Goal: Check status

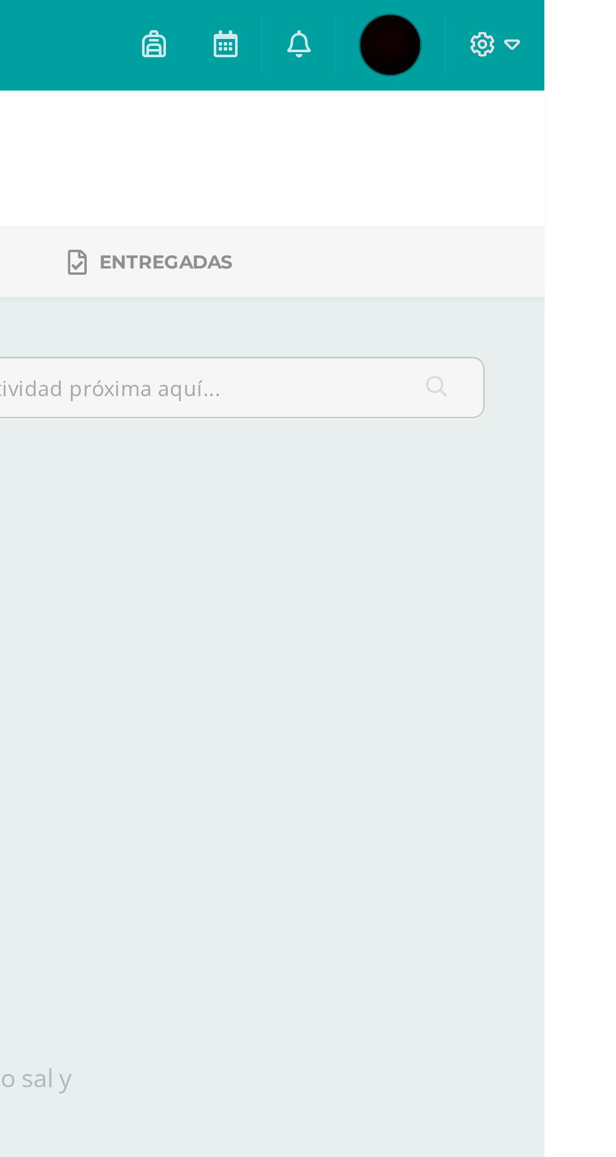
click at [566, 31] on span "José Julian Mi Perfil" at bounding box center [551, 18] width 30 height 25
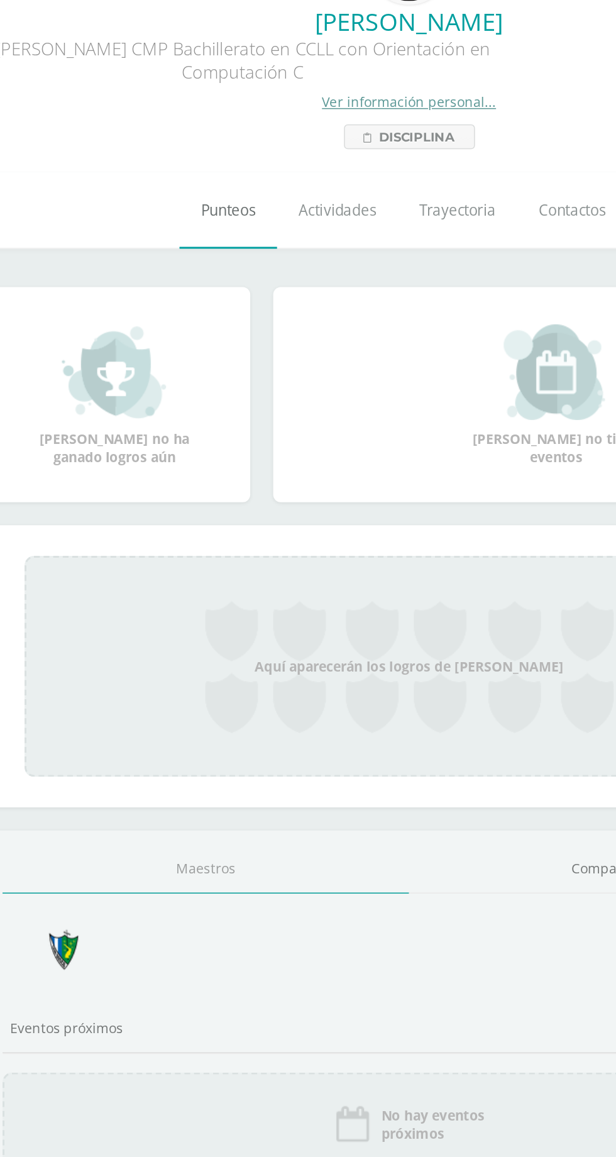
click at [172, 249] on span "Punteos" at bounding box center [190, 242] width 36 height 13
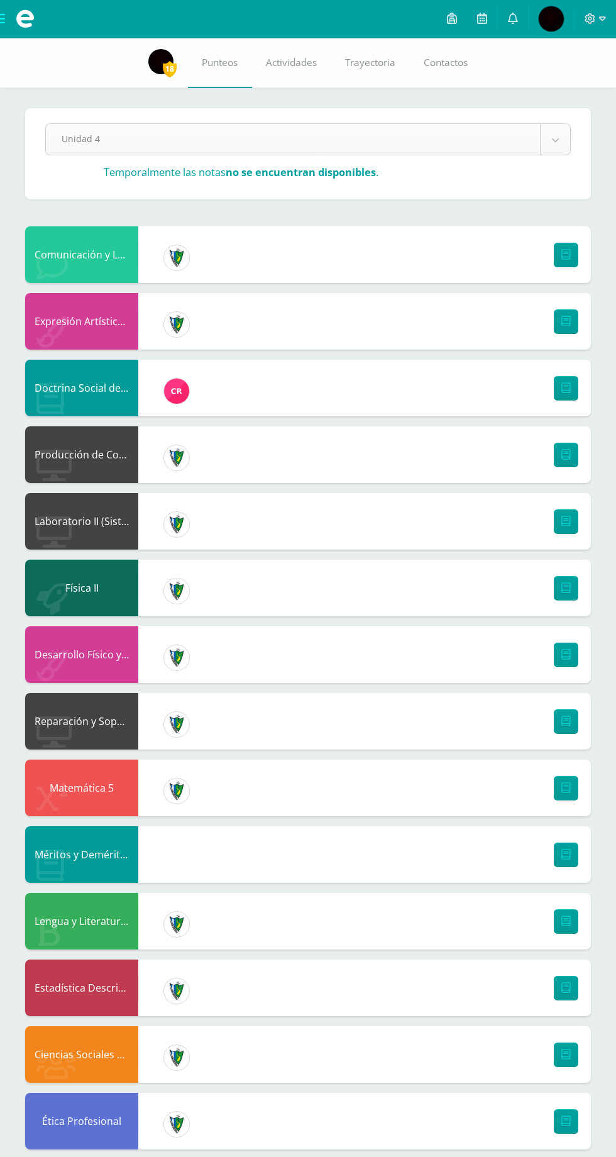
click at [468, 149] on body "Mis cursos Archivos Cerrar panel Biología II Quinto Bachillerato CMP Bachillera…" at bounding box center [308, 753] width 616 height 1507
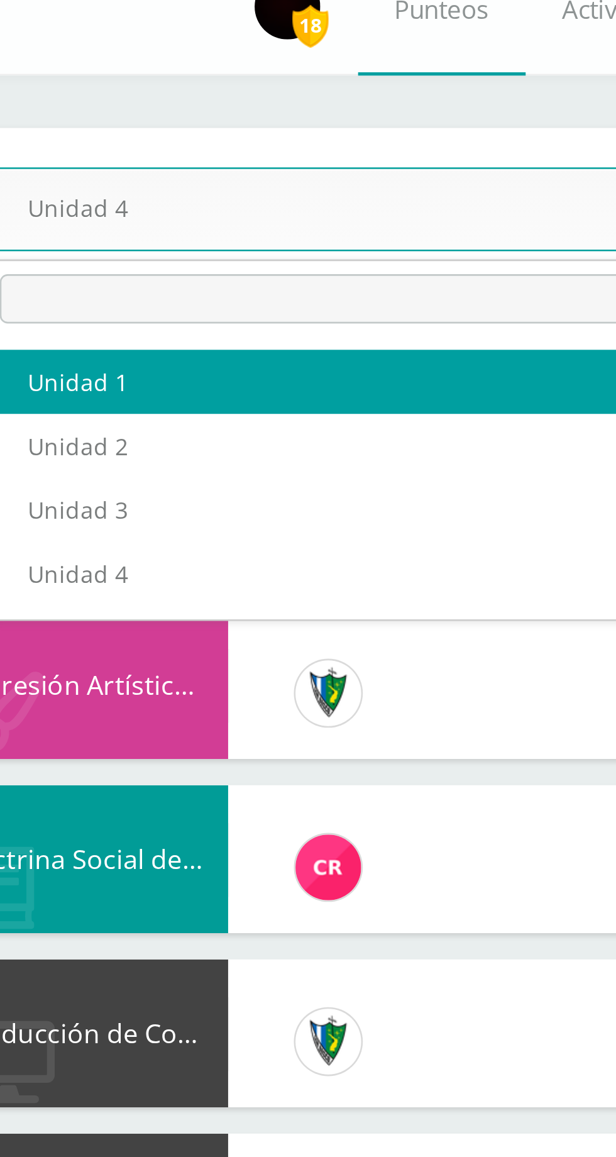
select select "Unidad 1"
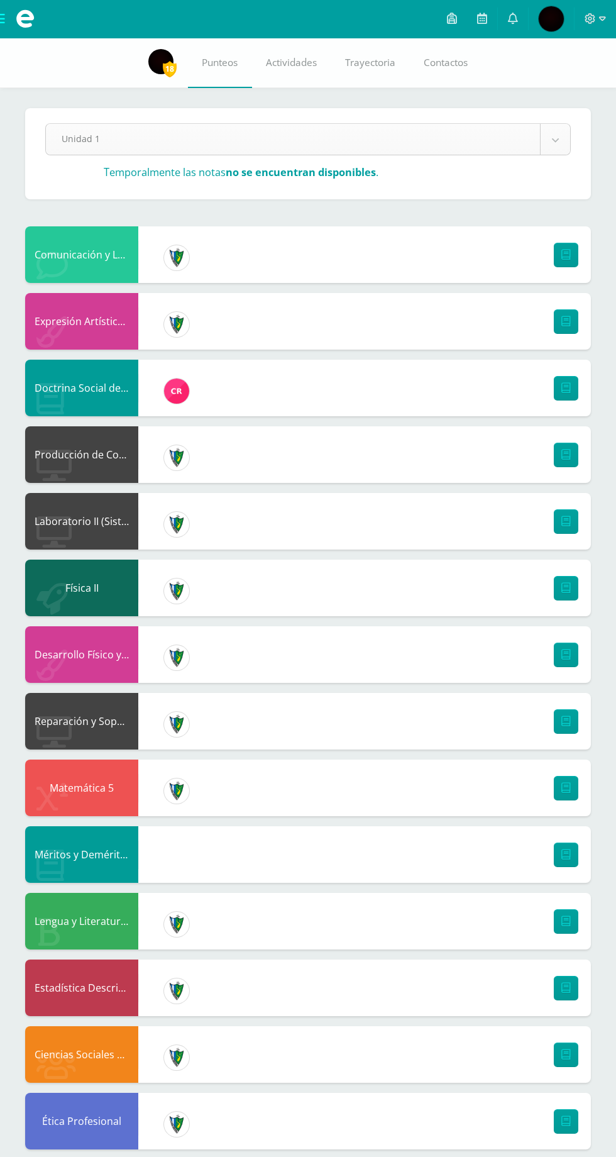
click at [390, 148] on body "Mis cursos Archivos Cerrar panel Biología II Quinto Bachillerato CMP Bachillera…" at bounding box center [308, 753] width 616 height 1507
